Goal: Task Accomplishment & Management: Manage account settings

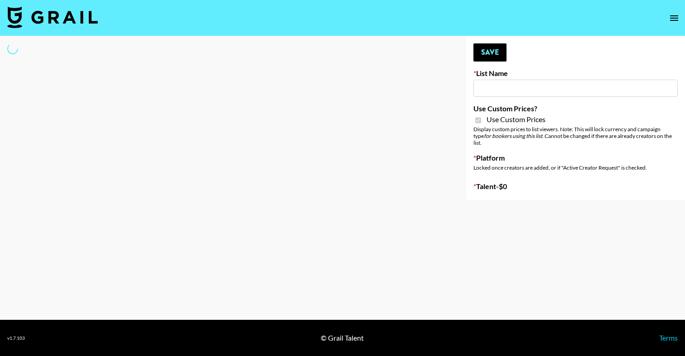
type input "Flimeal + Liveling"
checkbox input "true"
select select "Brand"
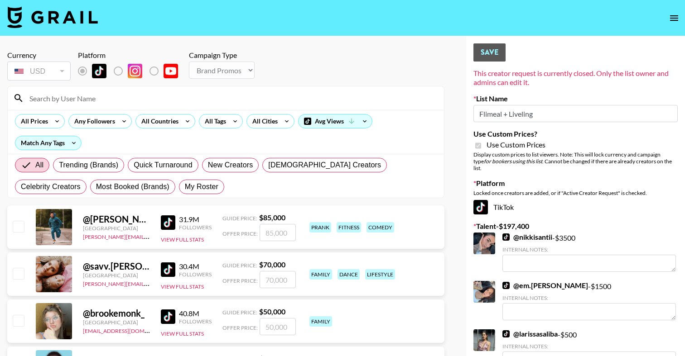
click at [176, 95] on input at bounding box center [231, 98] width 414 height 14
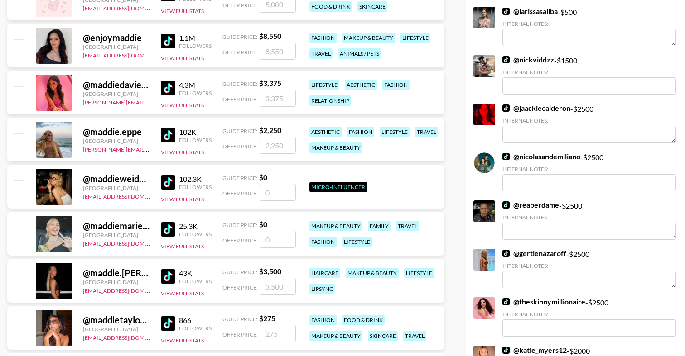
scroll to position [324, 0]
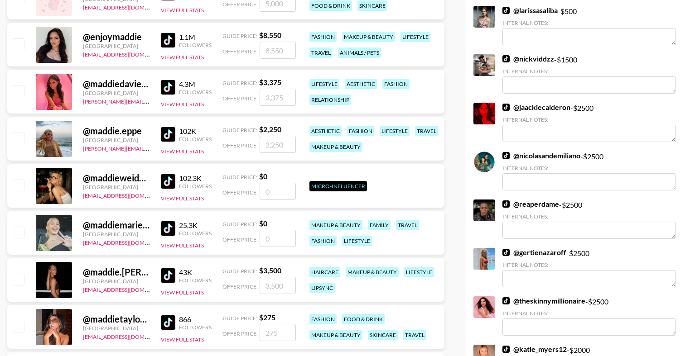
type input "maddie"
click at [19, 231] on input "checkbox" at bounding box center [18, 232] width 11 height 11
click at [17, 230] on input "checkbox" at bounding box center [18, 232] width 11 height 11
click at [275, 238] on input "number" at bounding box center [278, 238] width 36 height 17
checkbox input "true"
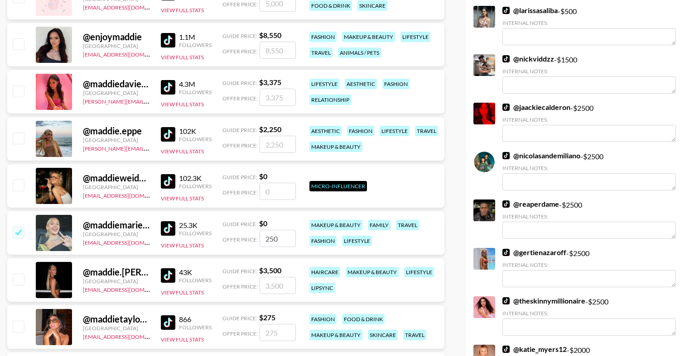
type input "2500"
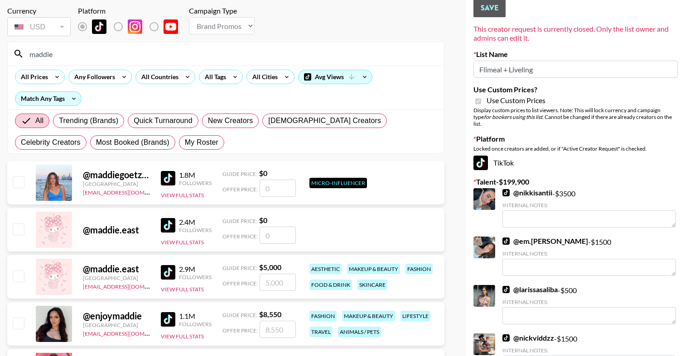
scroll to position [48, 0]
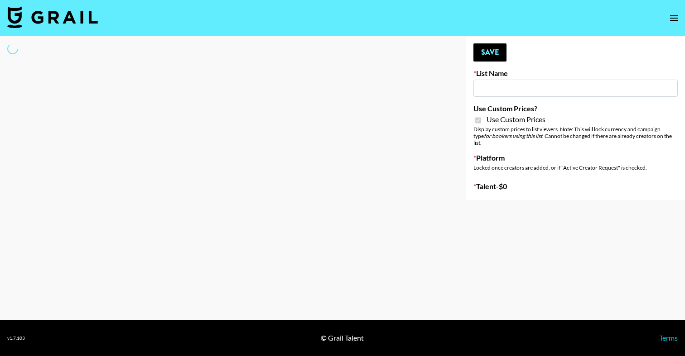
type input "Peppermayo"
checkbox input "true"
select select "Brand"
type input "Whipped US"
checkbox input "true"
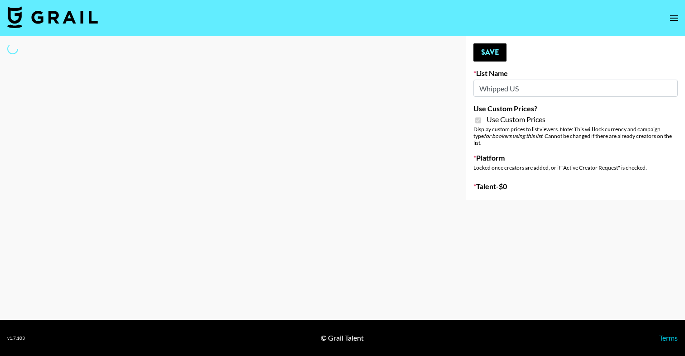
select select "Brand"
type input "[PERSON_NAME] - Relatable ([DATE])"
checkbox input "true"
select select "Brand"
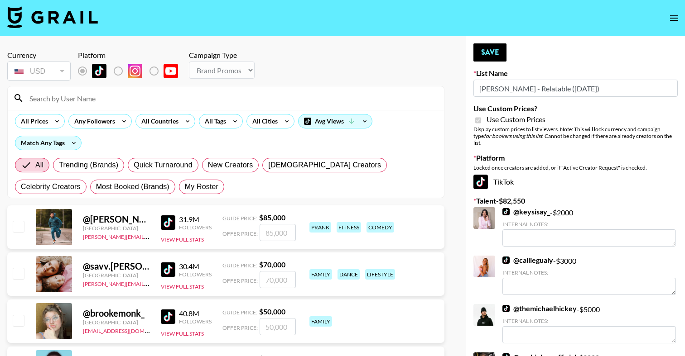
click at [263, 94] on input at bounding box center [231, 98] width 414 height 14
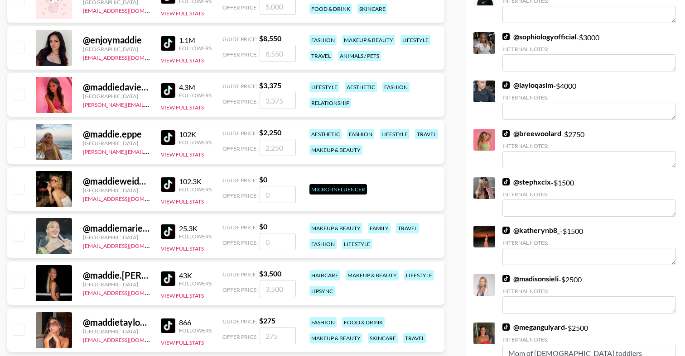
scroll to position [322, 0]
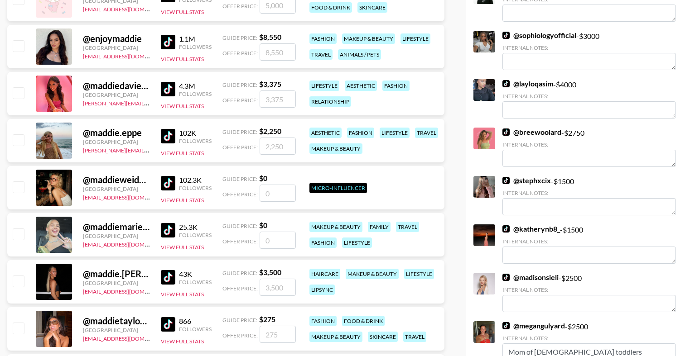
type input "maddie"
click at [275, 240] on input "number" at bounding box center [278, 240] width 36 height 17
checkbox input "true"
type input "1"
checkbox input "false"
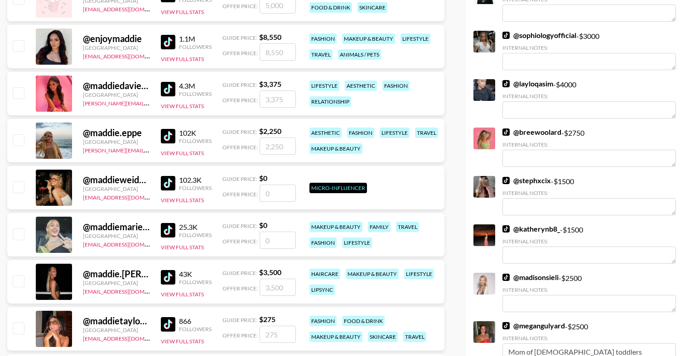
checkbox input "true"
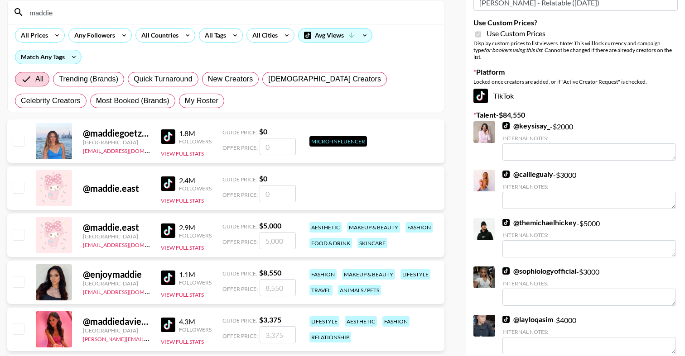
scroll to position [0, 0]
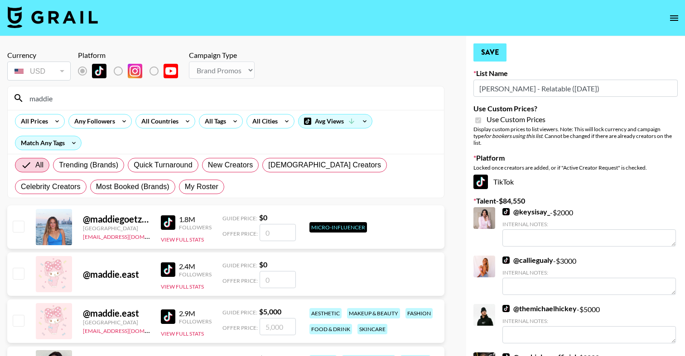
type input "2000"
click at [491, 53] on button "Save" at bounding box center [489, 52] width 33 height 18
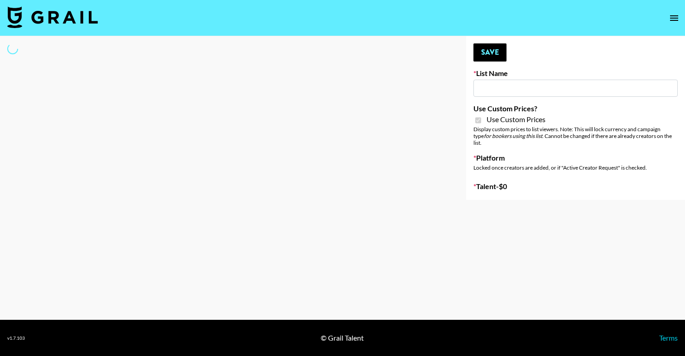
type input "Laifen (IG)"
checkbox input "true"
select select "Brand"
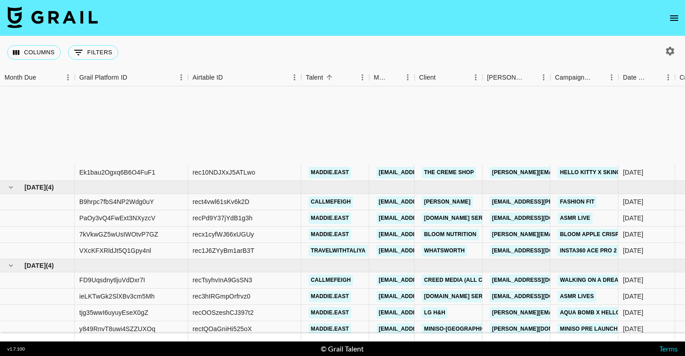
scroll to position [115, 0]
